Goal: Complete application form

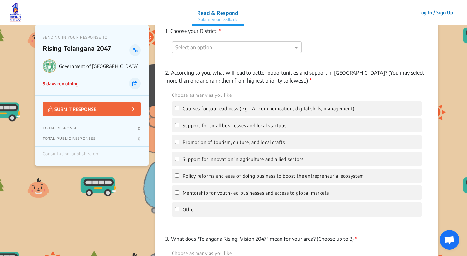
scroll to position [506, 0]
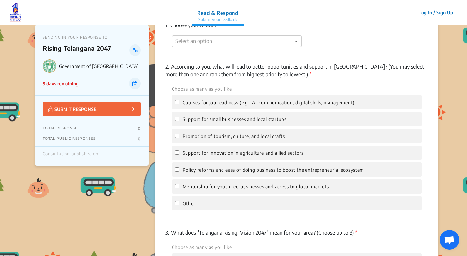
click at [296, 43] on span at bounding box center [297, 41] width 8 height 8
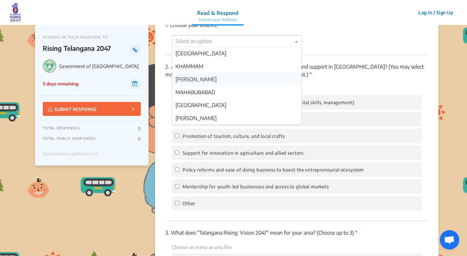
click at [279, 81] on div "[PERSON_NAME]" at bounding box center [236, 79] width 129 height 13
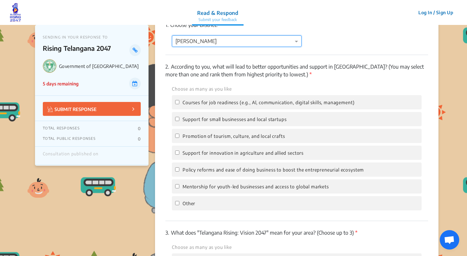
click at [176, 122] on label "Support for small businesses and local startups" at bounding box center [230, 119] width 111 height 8
click at [176, 121] on input "Support for small businesses and local startups" at bounding box center [177, 119] width 4 height 4
checkbox input "true"
click at [178, 152] on input "Support for innovation in agriculture and allied sectors" at bounding box center [177, 153] width 4 height 4
checkbox input "true"
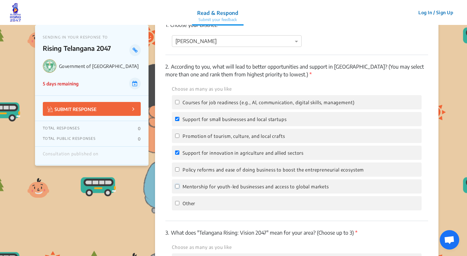
click at [177, 186] on input "Mentorship for youth-led businesses and access to global markets" at bounding box center [177, 186] width 4 height 4
checkbox input "true"
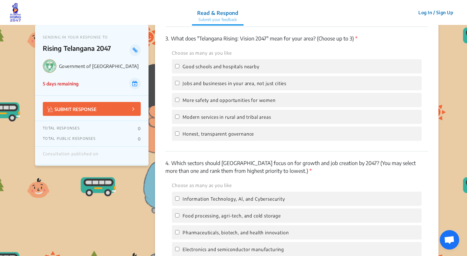
scroll to position [693, 0]
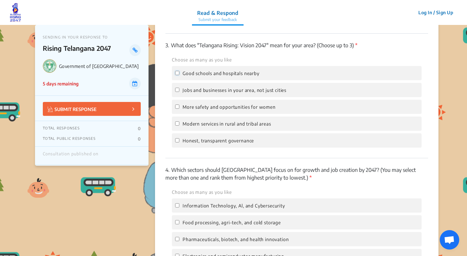
click at [177, 72] on input "Good schools and hospitals nearby" at bounding box center [177, 73] width 4 height 4
checkbox input "true"
click at [180, 99] on div "Choose as many as you like Good schools and hospitals nearby Jobs and businesse…" at bounding box center [296, 102] width 263 height 92
click at [177, 140] on input "Honest, transparent governance" at bounding box center [177, 140] width 4 height 4
checkbox input "true"
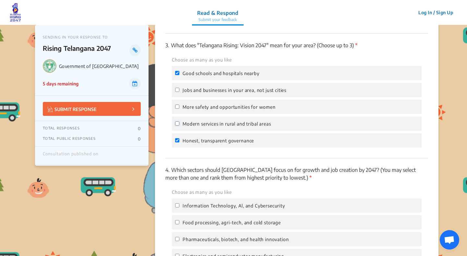
click at [178, 126] on input "Modern services in rural and tribal areas" at bounding box center [177, 124] width 4 height 4
checkbox input "true"
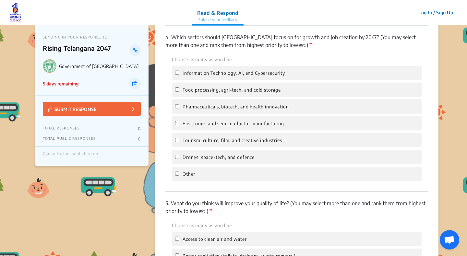
scroll to position [825, 0]
click at [177, 106] on input "Pharmaceuticals, biotech, and health innovation" at bounding box center [177, 107] width 4 height 4
checkbox input "true"
click at [178, 125] on input "Electronics and semiconductor manufacturing" at bounding box center [177, 124] width 4 height 4
checkbox input "true"
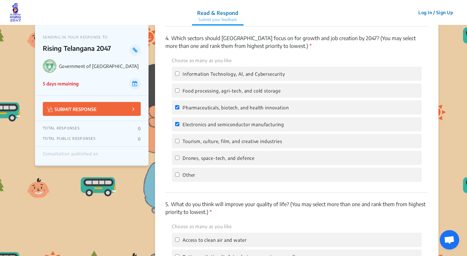
click at [180, 143] on label "Tourism, culture, film, and creative industries" at bounding box center [228, 141] width 107 height 8
click at [179, 143] on input "Tourism, culture, film, and creative industries" at bounding box center [177, 141] width 4 height 4
checkbox input "true"
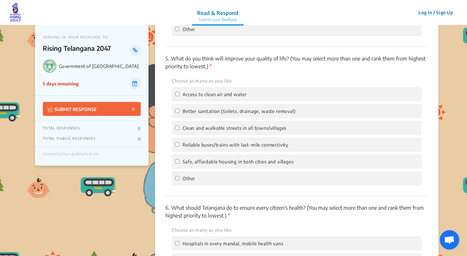
scroll to position [972, 0]
click at [178, 94] on input "Access to clean air and water" at bounding box center [177, 94] width 4 height 4
checkbox input "true"
click at [178, 109] on input "Better sanitation (toilets, drainage, waste removal)" at bounding box center [177, 111] width 4 height 4
checkbox input "true"
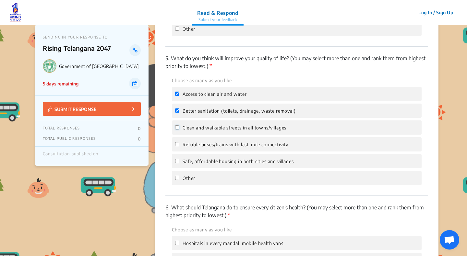
click at [179, 128] on input "Clean and walkable streets in all towns/villages" at bounding box center [177, 127] width 4 height 4
checkbox input "true"
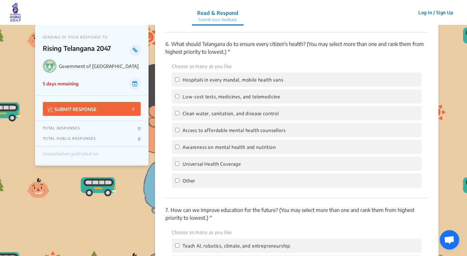
scroll to position [1136, 0]
click at [178, 80] on input "Hospitals in every mandal, mobile health vans" at bounding box center [177, 79] width 4 height 4
checkbox input "true"
click at [179, 95] on input "Low-cost tests, medicines, and telemedicine" at bounding box center [177, 96] width 4 height 4
checkbox input "true"
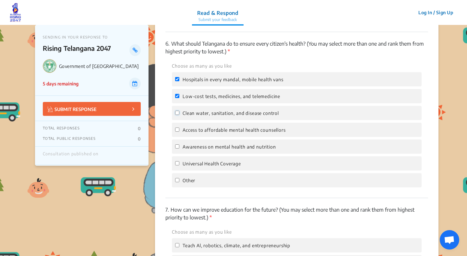
click at [179, 112] on input "Clean water, sanitation, and disease control" at bounding box center [177, 113] width 4 height 4
checkbox input "true"
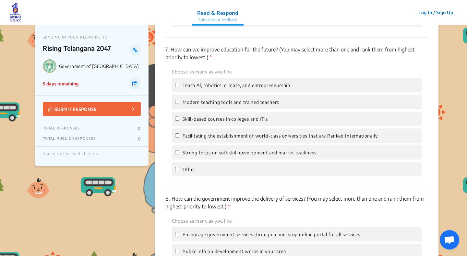
scroll to position [1298, 0]
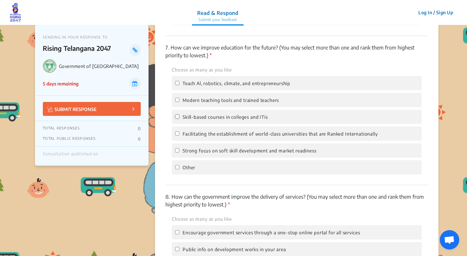
click at [178, 119] on input "Skill-based courses in colleges and ITis" at bounding box center [177, 117] width 4 height 4
checkbox input "true"
click at [180, 133] on label "Facilitating the establishment of world-class universities that are Ranked Inte…" at bounding box center [276, 134] width 203 height 8
click at [179, 133] on input "Facilitating the establishment of world-class universities that are Ranked Inte…" at bounding box center [177, 134] width 4 height 4
checkbox input "true"
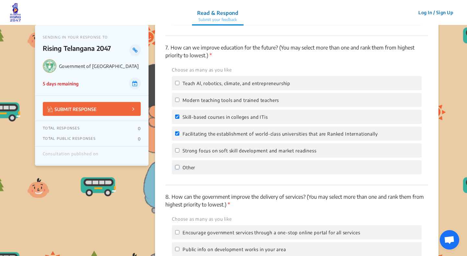
click at [178, 167] on input "Other" at bounding box center [177, 167] width 4 height 4
checkbox input "true"
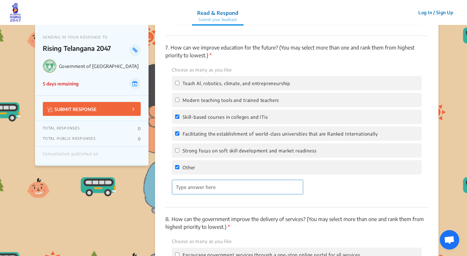
click at [223, 183] on input "'Type answer here' | translate" at bounding box center [237, 187] width 131 height 15
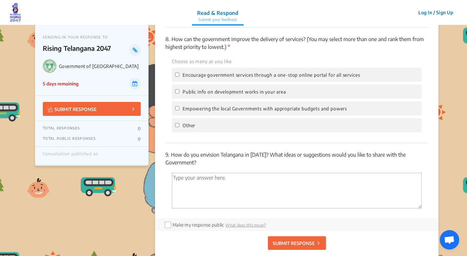
scroll to position [1477, 0]
type input "ABCDE"
click at [178, 77] on label "Encourage government services through a one-stop online portal for all services" at bounding box center [267, 75] width 185 height 8
click at [178, 77] on input "Encourage government services through a one-stop online portal for all services" at bounding box center [177, 75] width 4 height 4
checkbox input "true"
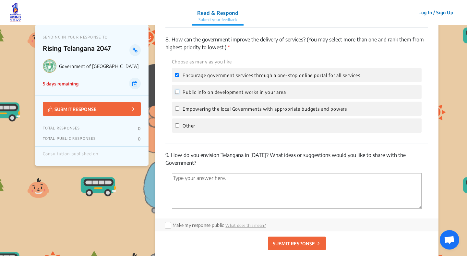
click at [178, 92] on input "Public info on development works in your area" at bounding box center [177, 92] width 4 height 4
checkbox input "true"
click at [178, 112] on label "Empowering the local Governments with appropriate budgets and powers" at bounding box center [261, 109] width 172 height 8
click at [178, 111] on input "Empowering the local Governments with appropriate budgets and powers" at bounding box center [177, 109] width 4 height 4
checkbox input "true"
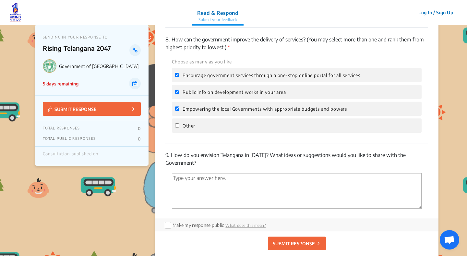
click at [205, 180] on textarea "'Type your answer here.' | translate" at bounding box center [297, 191] width 250 height 36
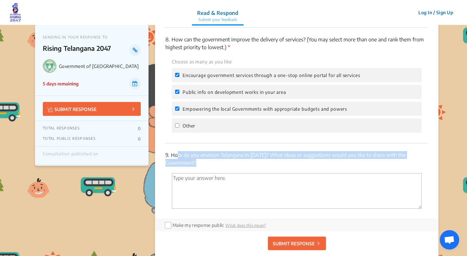
drag, startPoint x: 174, startPoint y: 156, endPoint x: 205, endPoint y: 163, distance: 31.0
click at [204, 163] on p "9. How do you envision Telangana in [DATE]? What ideas or suggestions would you…" at bounding box center [296, 159] width 263 height 16
copy p "ow do you envision Telangana in [DATE]? What ideas or suggestions would you lik…"
click at [258, 179] on textarea "'Type your answer here.' | translate" at bounding box center [297, 191] width 250 height 36
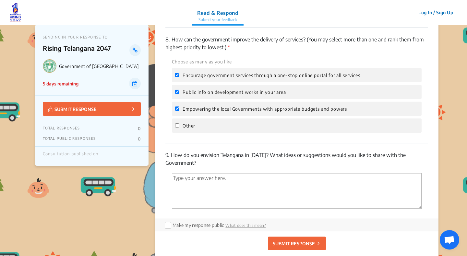
paste textarea "By 2047, the vision for [GEOGRAPHIC_DATA] is to be a $3 trillion economy, drive…"
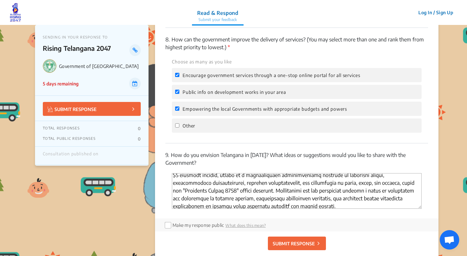
scroll to position [0, 0]
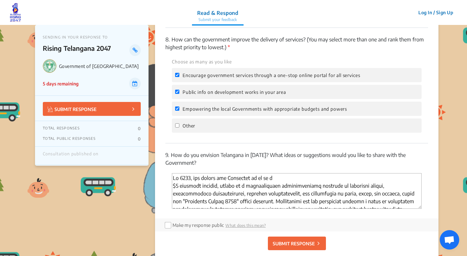
click at [174, 186] on textarea "'Type your answer here.' | translate" at bounding box center [297, 191] width 250 height 36
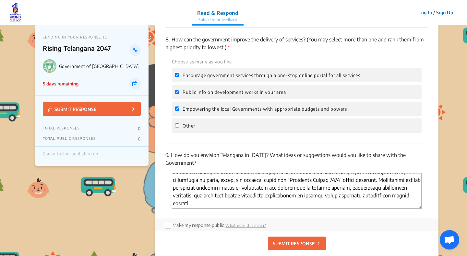
scroll to position [7, 0]
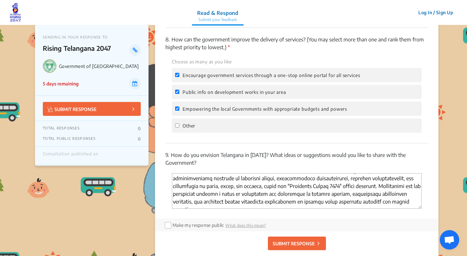
click at [237, 187] on textarea "'Type your answer here.' | translate" at bounding box center [297, 191] width 250 height 36
click at [356, 186] on textarea "'Type your answer here.' | translate" at bounding box center [297, 191] width 250 height 36
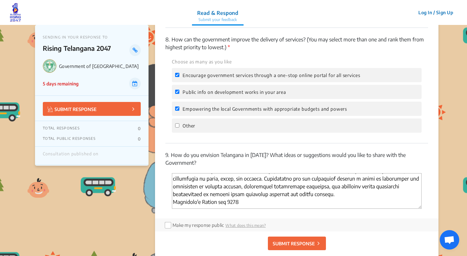
scroll to position [16, 0]
click at [176, 202] on textarea "'Type your answer here.' | translate" at bounding box center [297, 191] width 250 height 36
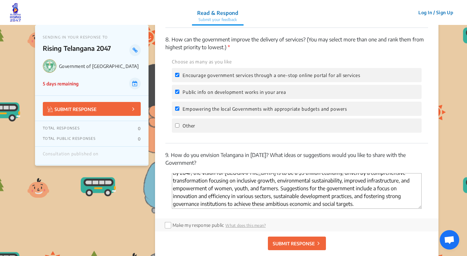
scroll to position [5, 0]
type textarea "By 2047, the vision for [GEOGRAPHIC_DATA] is to be a $3 trillion economy, drive…"
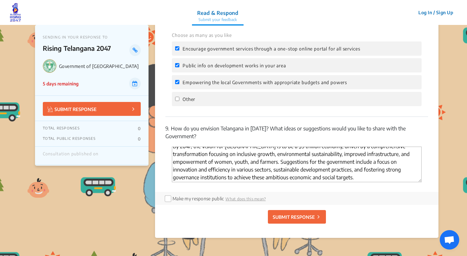
scroll to position [1506, 0]
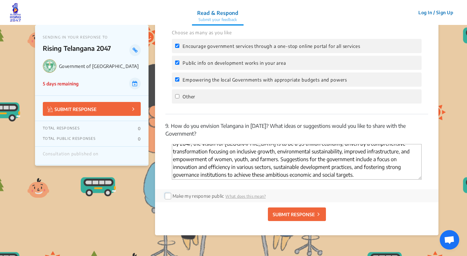
click at [169, 196] on input "checkbox" at bounding box center [167, 195] width 5 height 5
checkbox input "true"
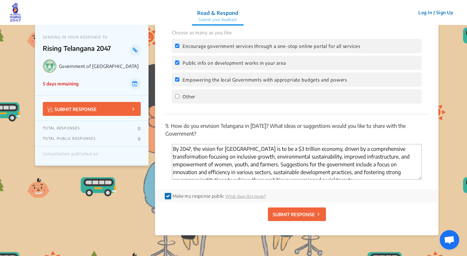
click at [333, 136] on p "9. How do you envision Telangana in [DATE]? What ideas or suggestions would you…" at bounding box center [296, 130] width 263 height 16
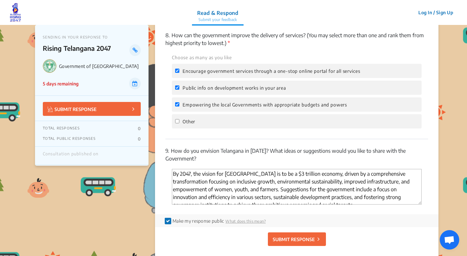
scroll to position [1636, 0]
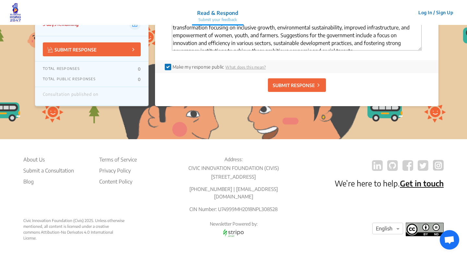
click at [319, 82] on icon at bounding box center [318, 85] width 2 height 7
checkbox input "false"
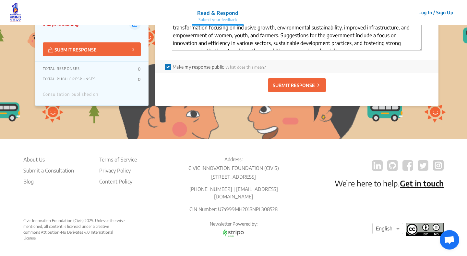
checkbox input "false"
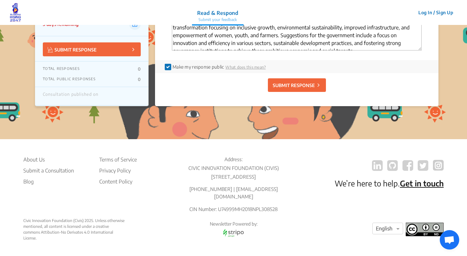
checkbox input "false"
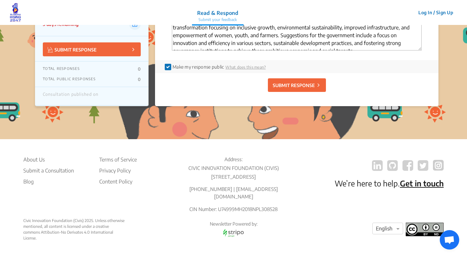
checkbox input "false"
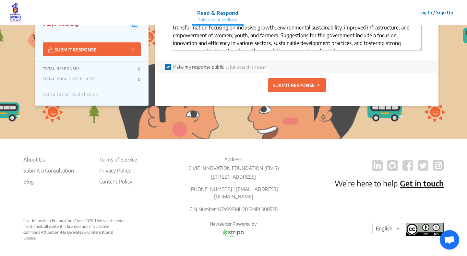
checkbox input "false"
type input "2831,2832"
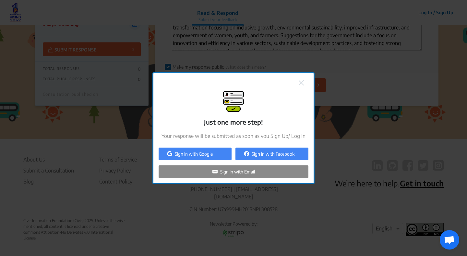
click at [280, 174] on div "Sign in with Email" at bounding box center [234, 172] width 150 height 13
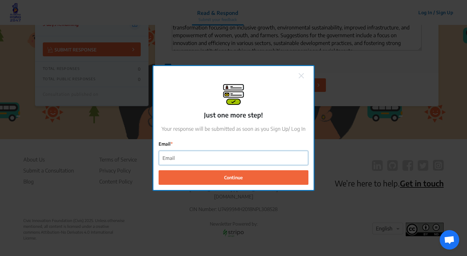
click at [270, 156] on input "Email" at bounding box center [233, 158] width 149 height 15
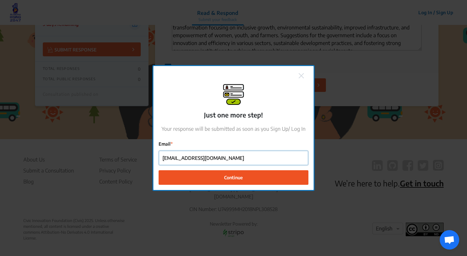
type input "[EMAIL_ADDRESS][DOMAIN_NAME]"
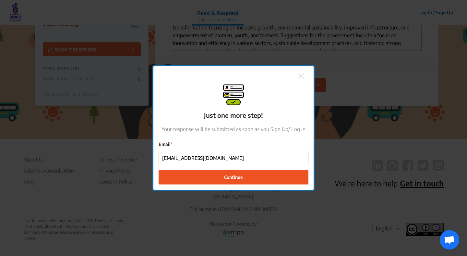
click at [279, 177] on button "Continue" at bounding box center [234, 177] width 150 height 15
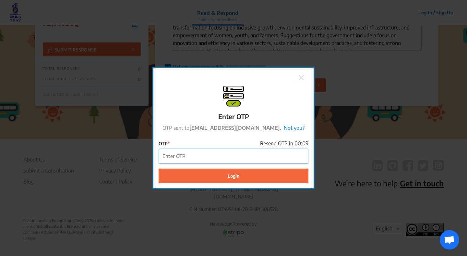
click at [251, 157] on input "OTP" at bounding box center [233, 156] width 149 height 15
click at [241, 160] on input "OTP" at bounding box center [233, 156] width 149 height 15
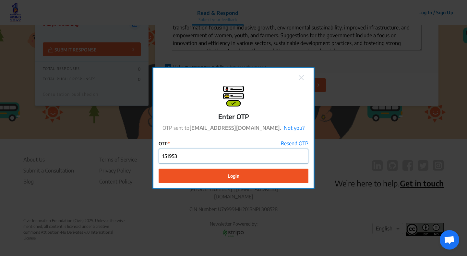
type input "151953"
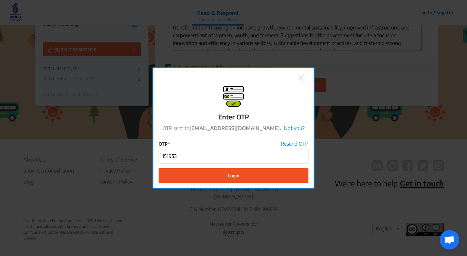
click at [245, 174] on button "Login" at bounding box center [234, 176] width 150 height 15
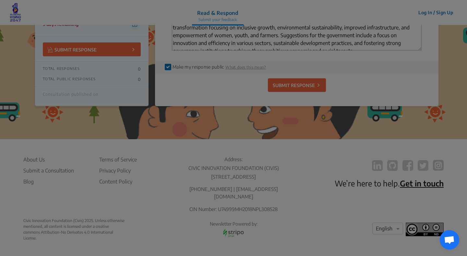
scroll to position [144, 0]
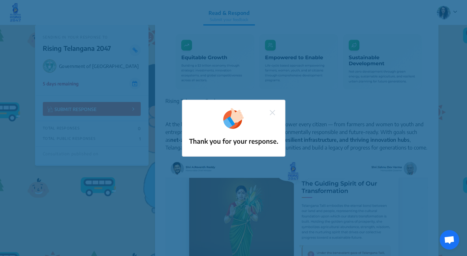
click at [275, 112] on img at bounding box center [272, 112] width 5 height 5
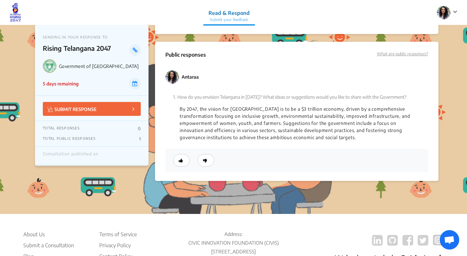
scroll to position [1688, 0]
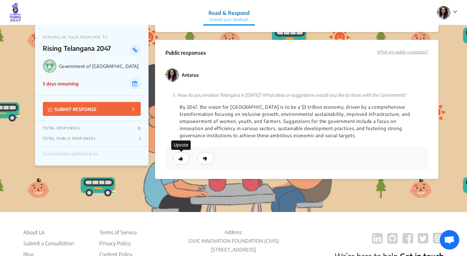
click at [183, 158] on icon at bounding box center [181, 159] width 4 height 5
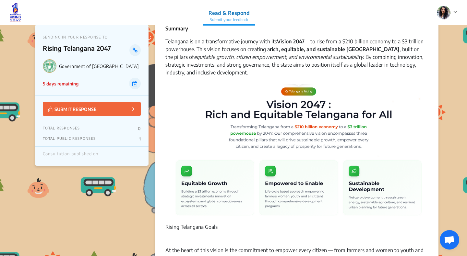
scroll to position [0, 0]
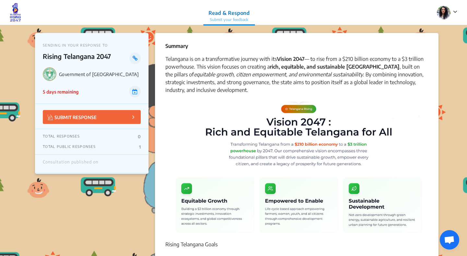
click at [453, 13] on span at bounding box center [453, 11] width 7 height 8
click at [439, 38] on p "Logout" at bounding box center [430, 40] width 45 height 10
